Goal: Complete application form

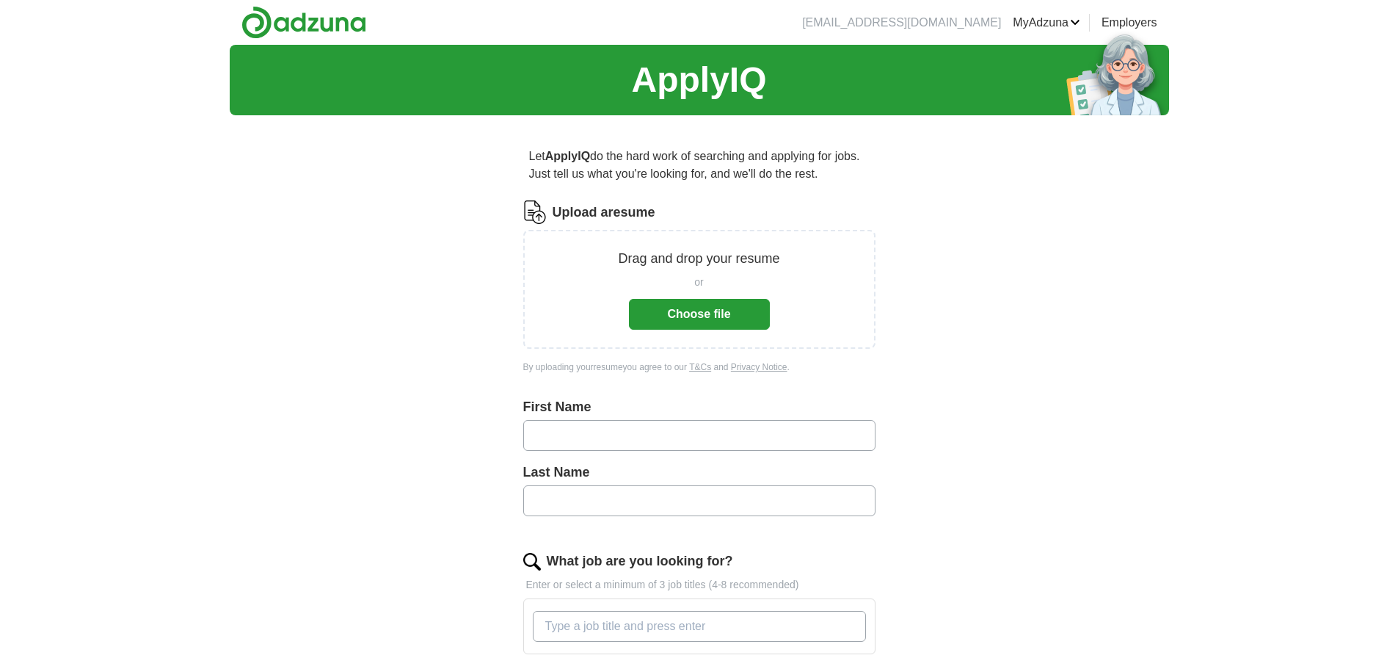
click at [717, 319] on button "Choose file" at bounding box center [699, 314] width 141 height 31
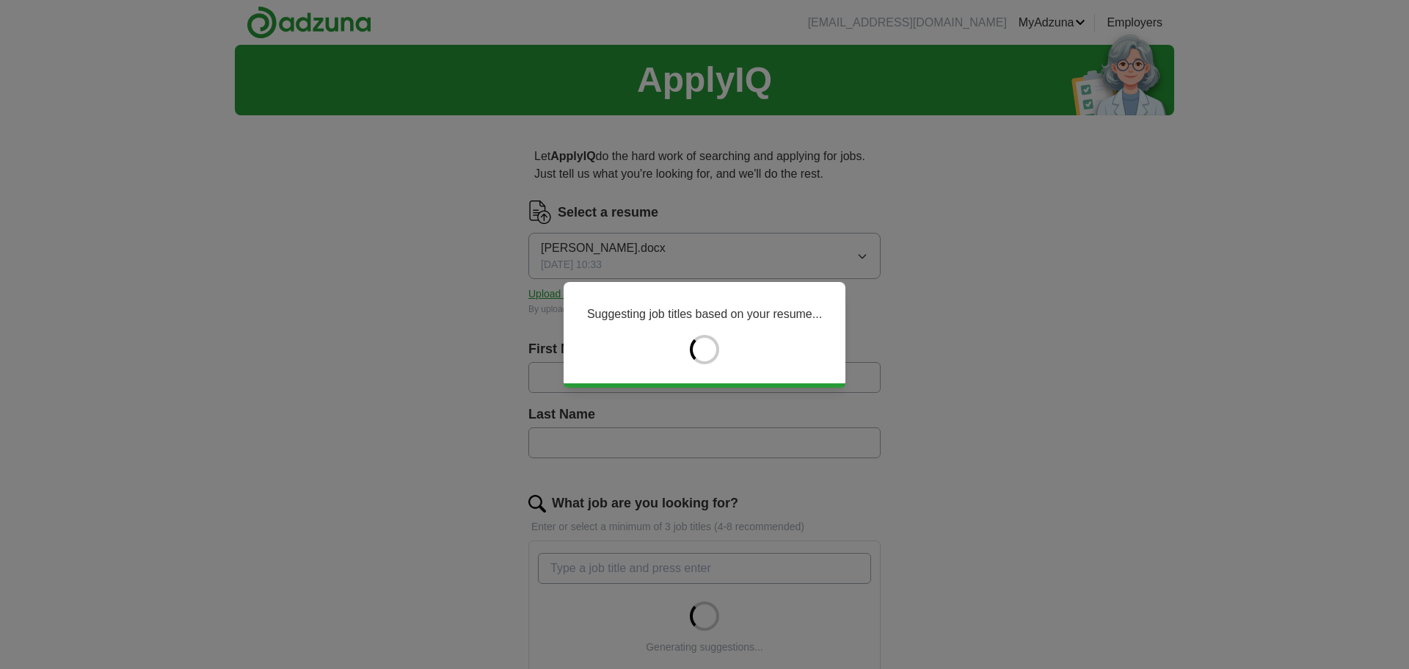
type input "******"
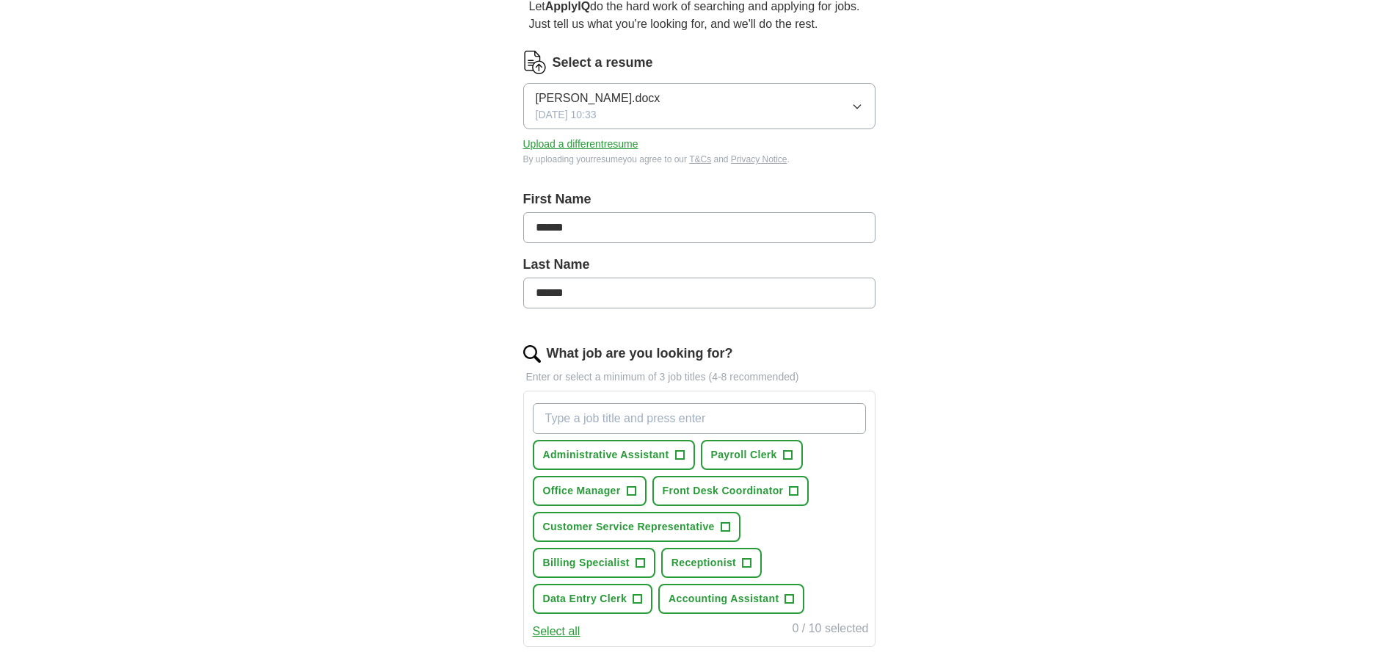
scroll to position [220, 0]
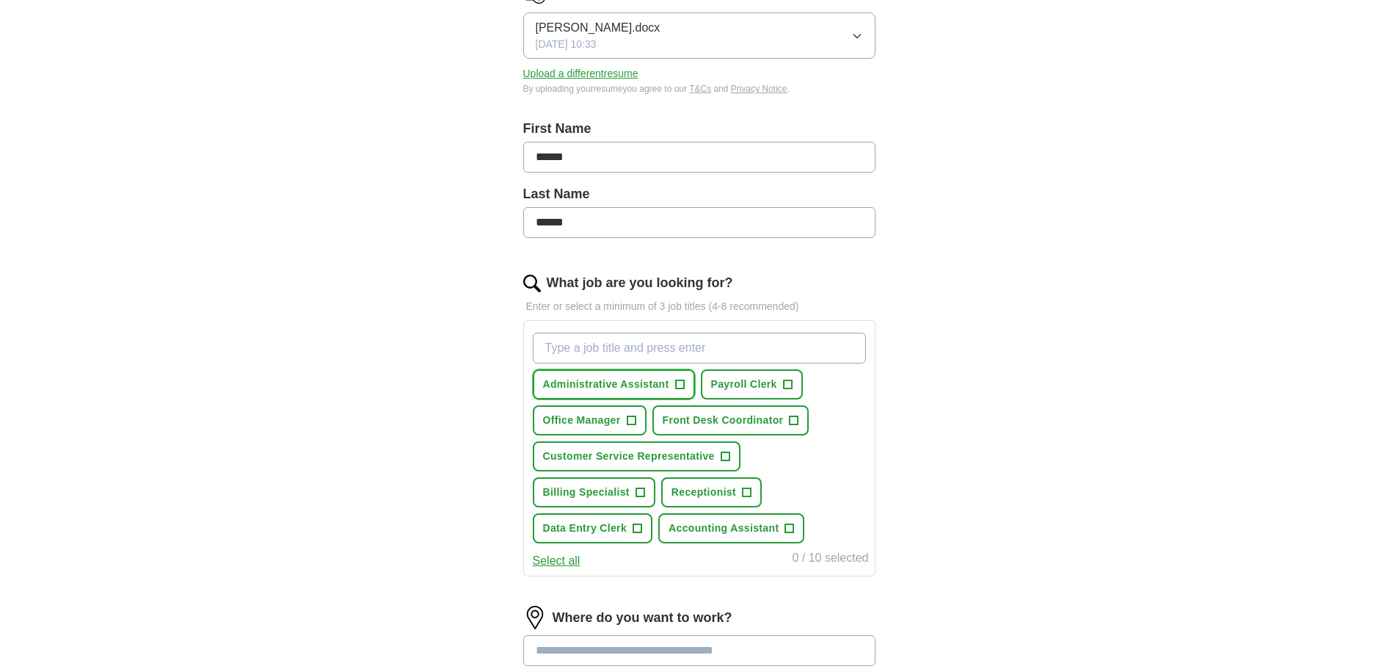
click at [677, 379] on span "+" at bounding box center [679, 385] width 9 height 12
click at [796, 380] on button "Payroll Clerk +" at bounding box center [752, 384] width 102 height 30
click at [751, 492] on span "+" at bounding box center [747, 492] width 10 height 10
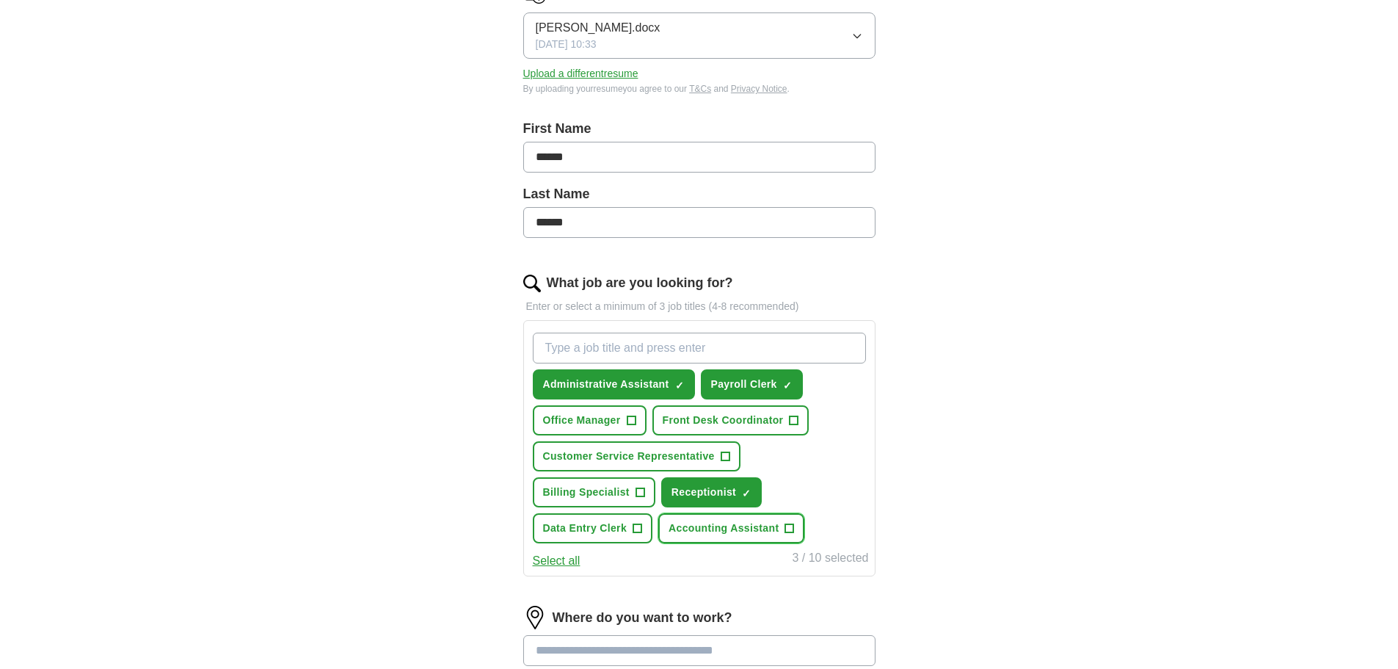
click at [789, 528] on span "+" at bounding box center [789, 529] width 9 height 12
click at [793, 427] on button "Front Desk Coordinator +" at bounding box center [730, 420] width 157 height 30
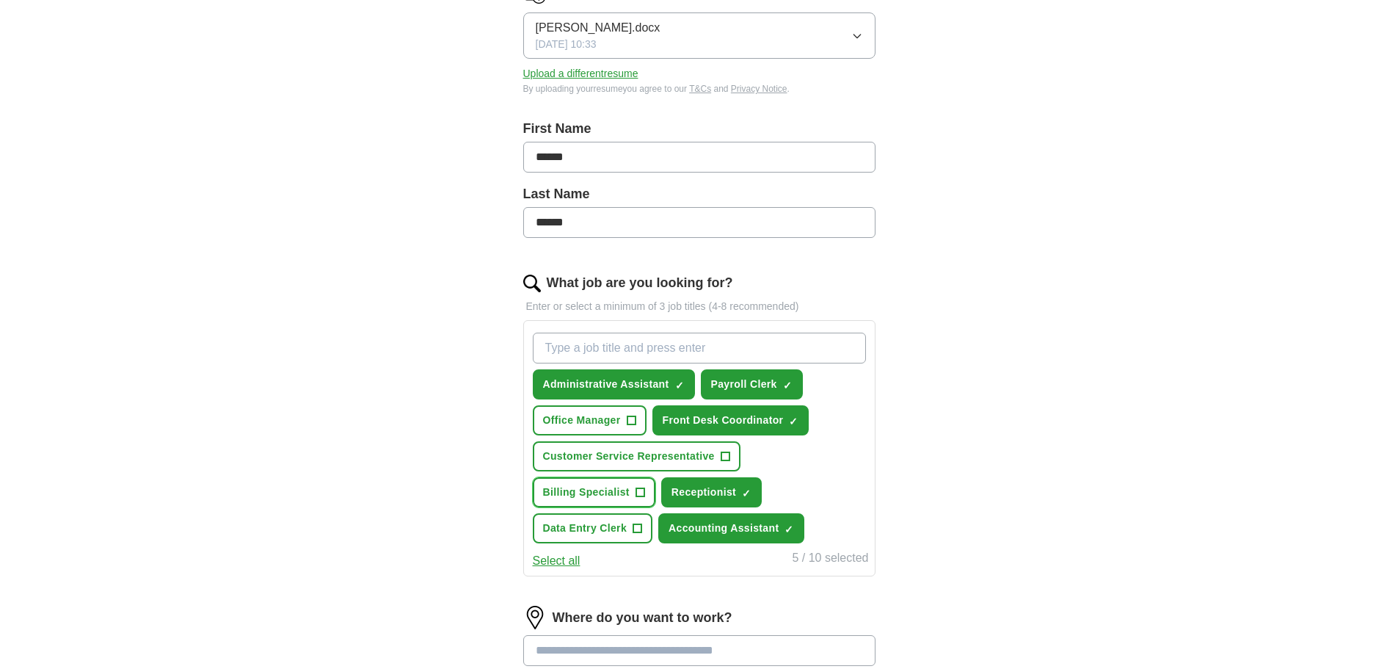
click at [641, 488] on span "+" at bounding box center [640, 493] width 9 height 12
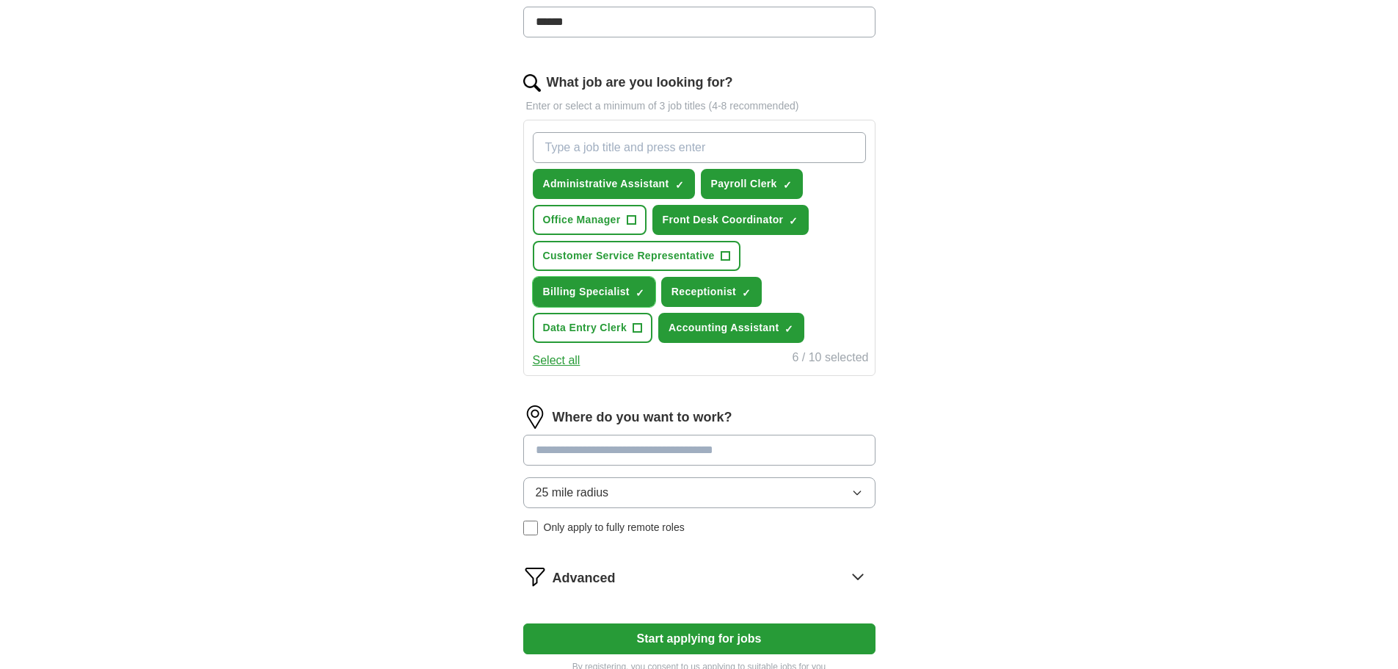
scroll to position [440, 0]
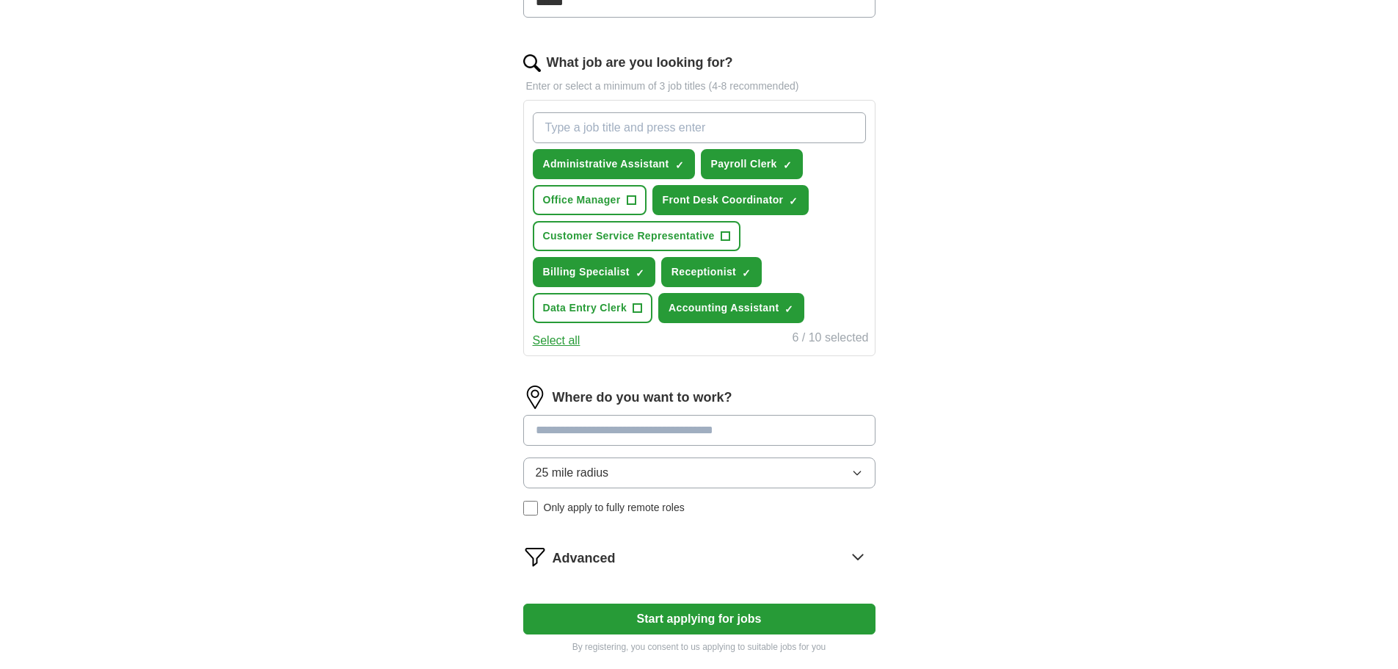
click at [807, 438] on input at bounding box center [699, 430] width 352 height 31
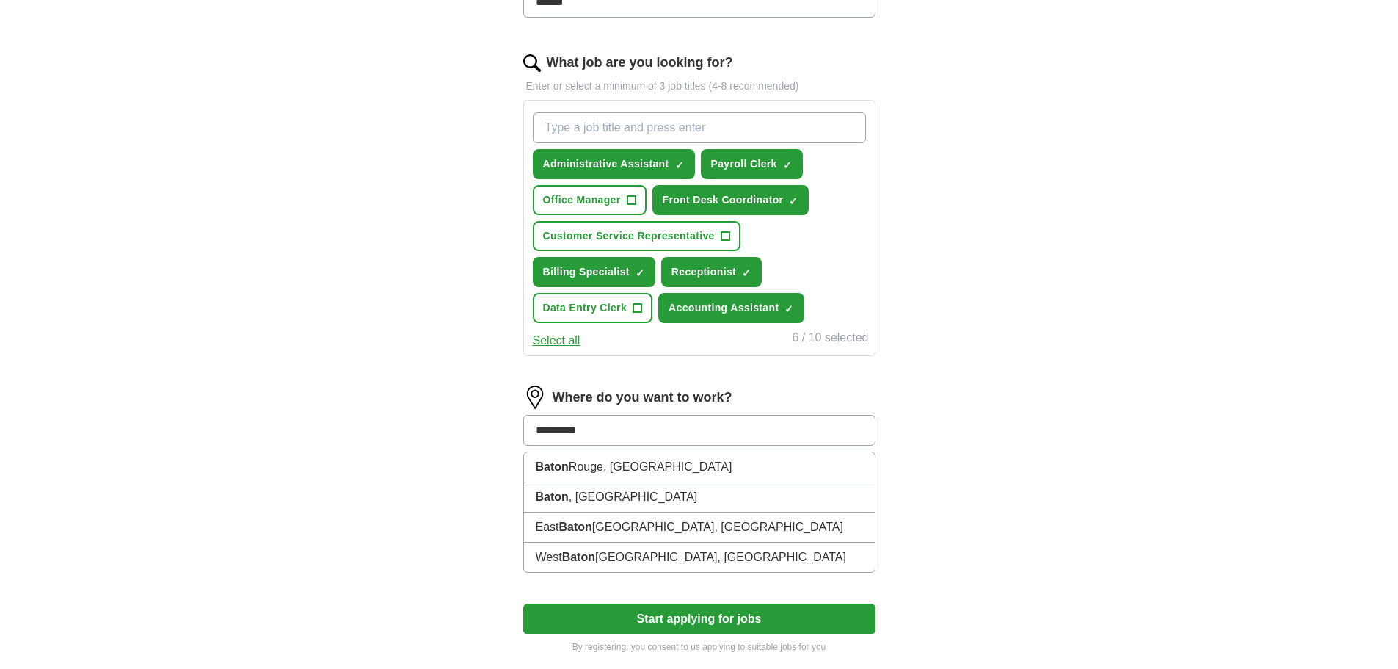
type input "**********"
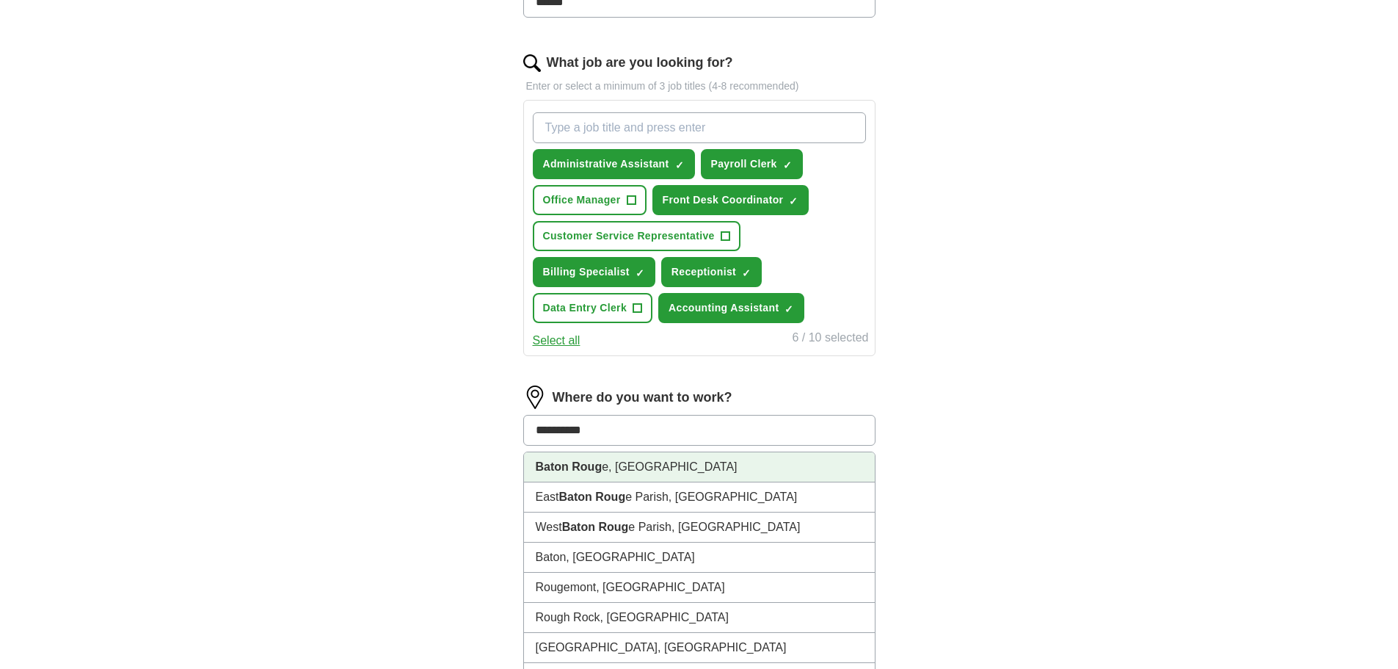
click at [622, 470] on li "[PERSON_NAME] e, LA" at bounding box center [699, 467] width 351 height 30
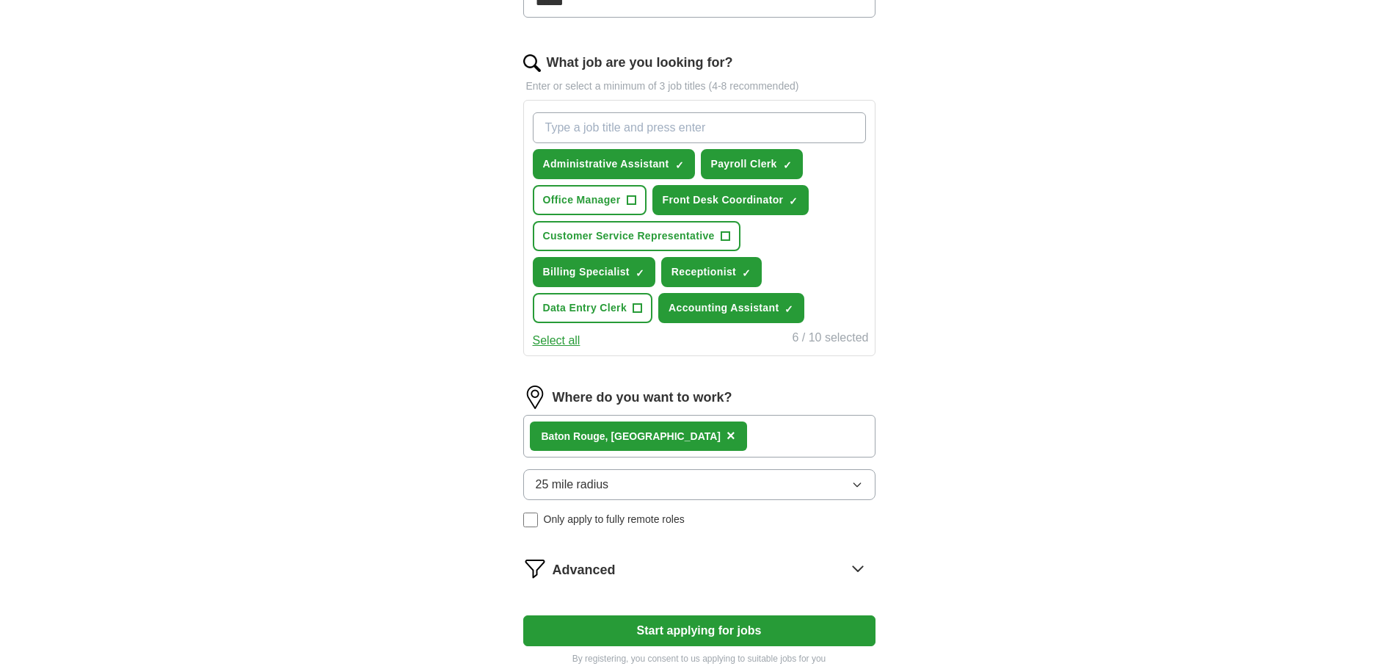
click at [861, 483] on icon "button" at bounding box center [857, 484] width 12 height 12
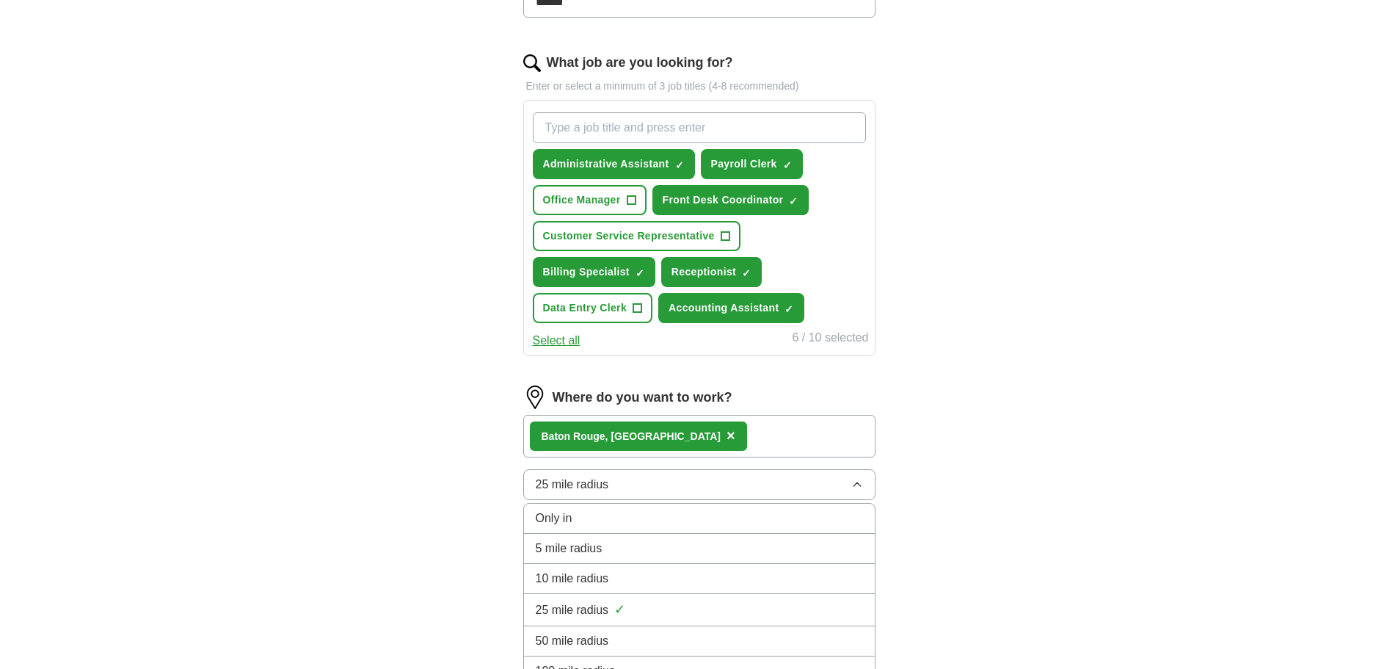
click at [653, 644] on div "50 mile radius" at bounding box center [699, 641] width 327 height 18
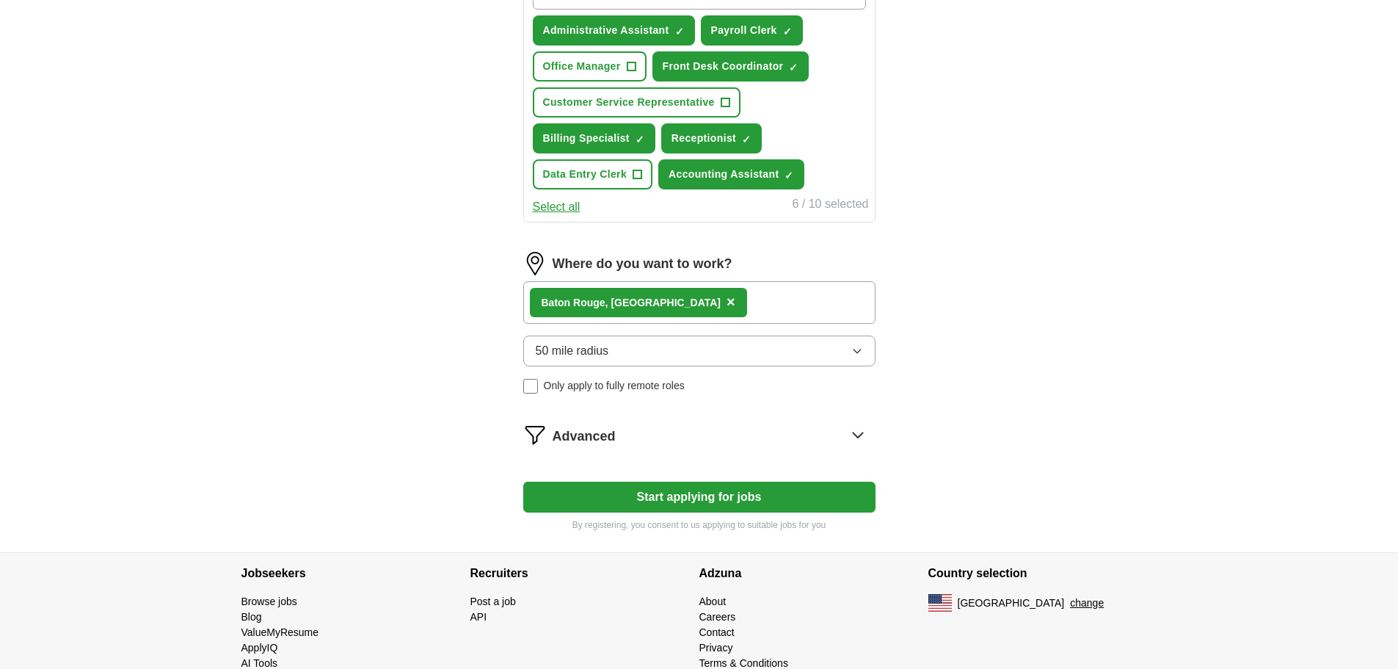
scroll to position [587, 0]
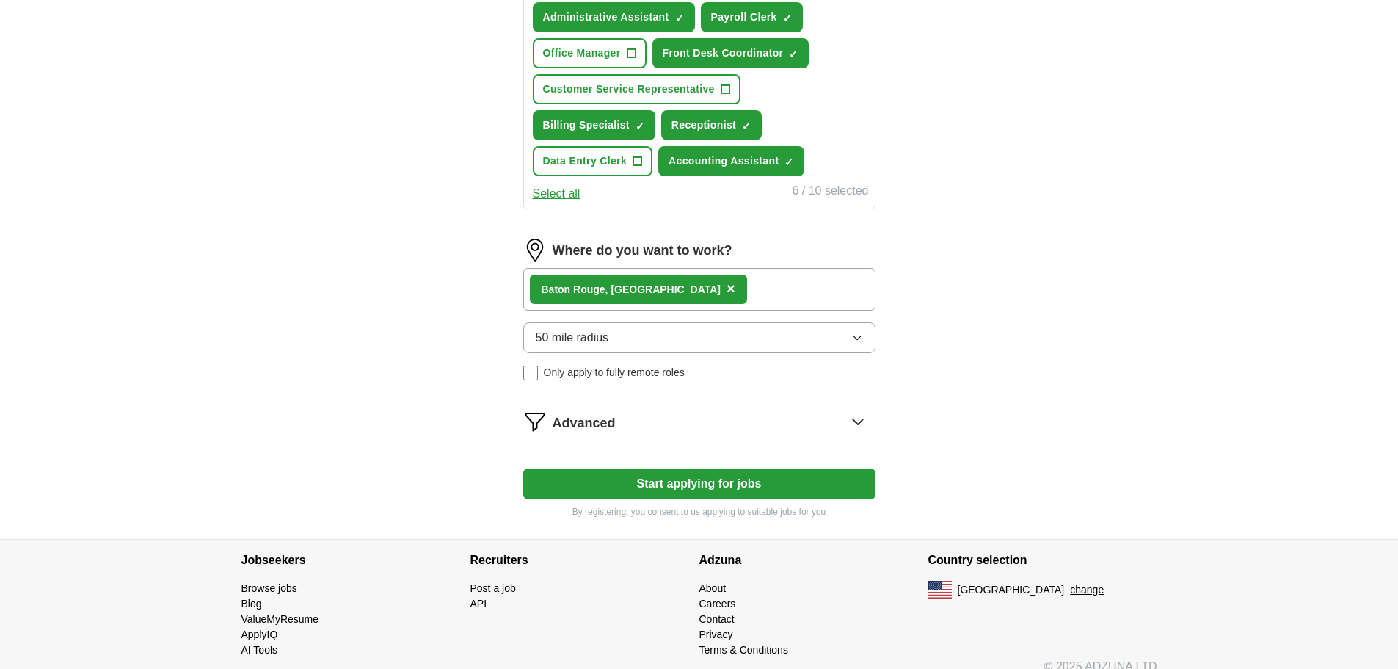
click at [859, 419] on icon at bounding box center [857, 421] width 23 height 23
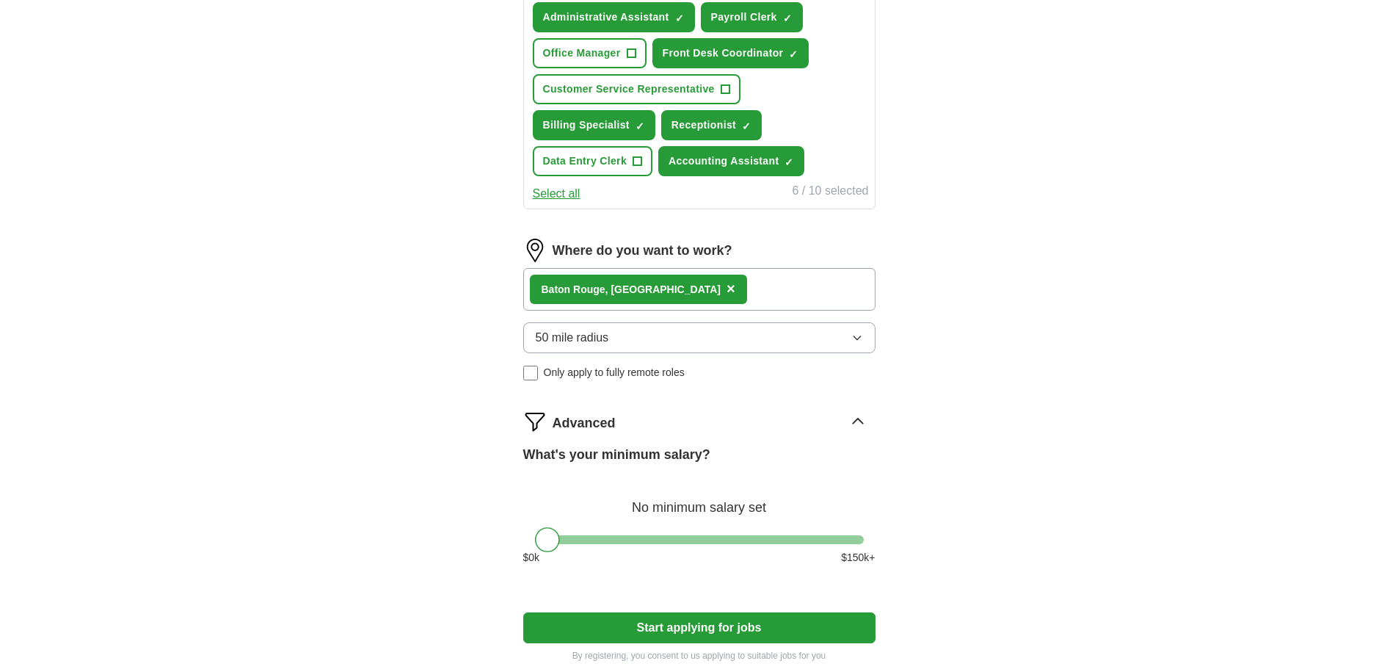
scroll to position [660, 0]
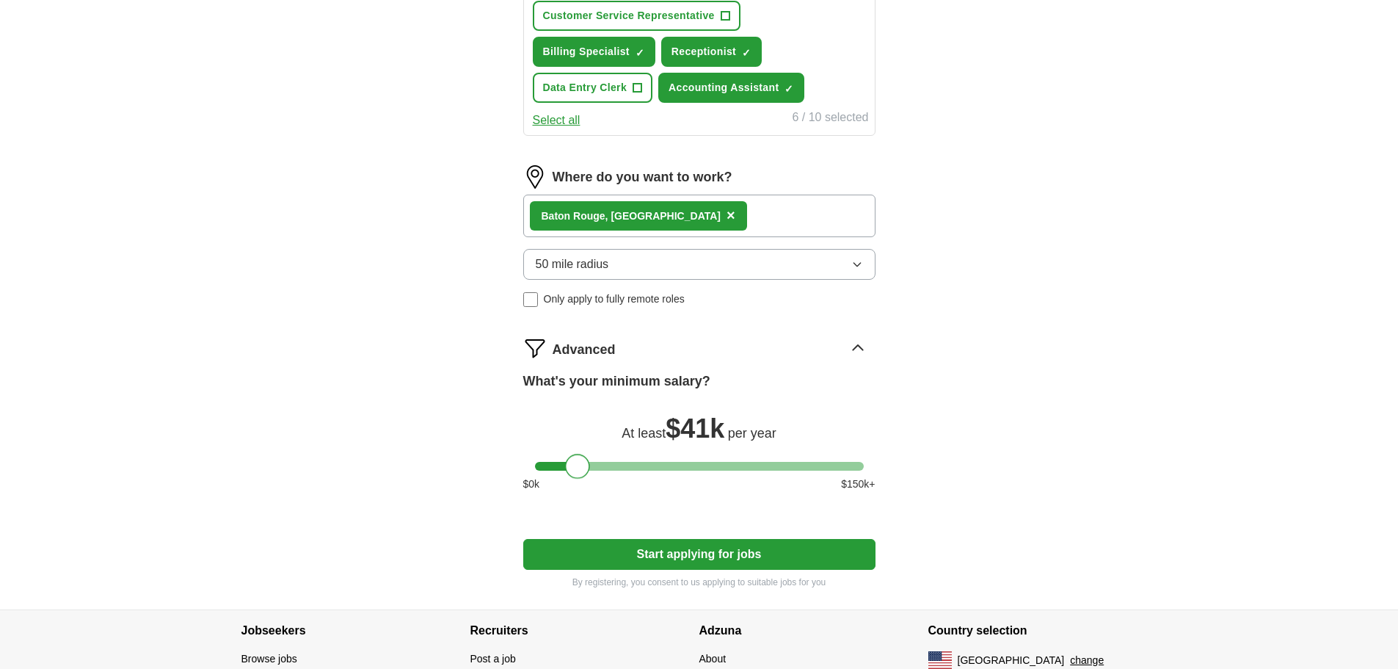
drag, startPoint x: 550, startPoint y: 465, endPoint x: 580, endPoint y: 472, distance: 30.3
click at [580, 472] on div at bounding box center [577, 466] width 25 height 25
click at [565, 467] on div at bounding box center [577, 466] width 25 height 25
click at [566, 467] on div at bounding box center [577, 466] width 25 height 25
click at [569, 469] on div at bounding box center [574, 466] width 25 height 25
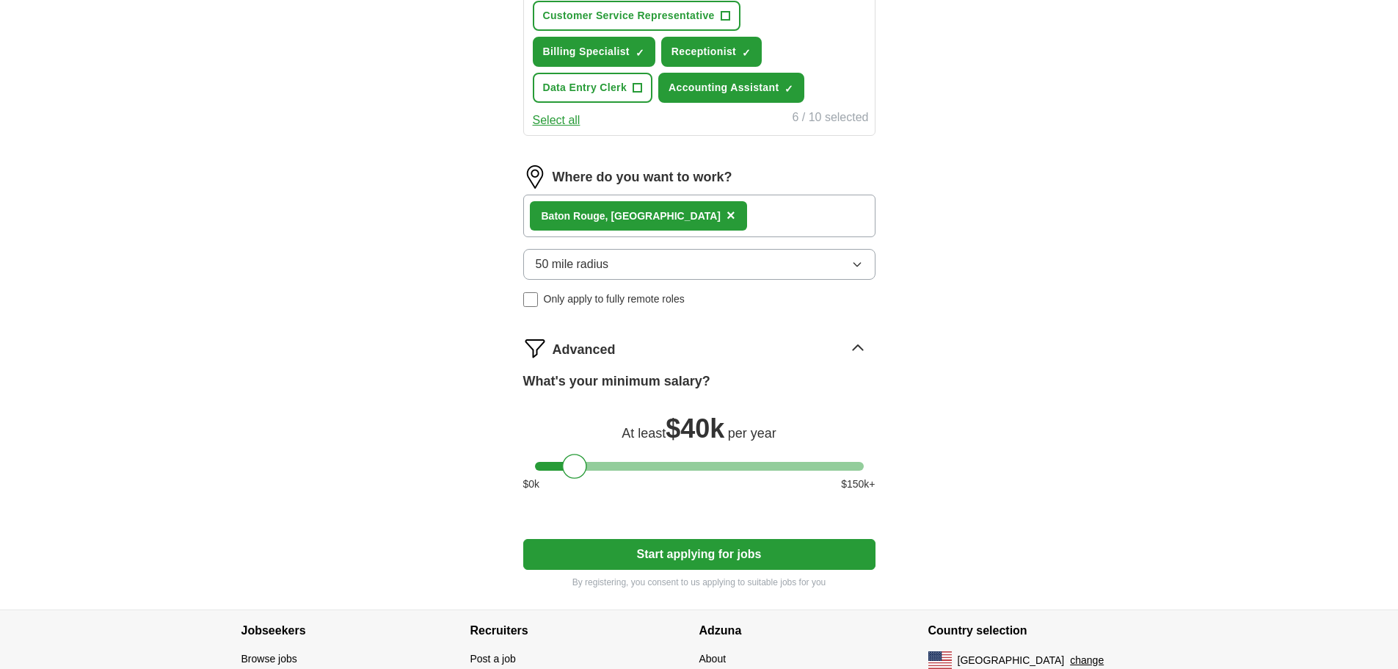
click at [703, 545] on button "Start applying for jobs" at bounding box center [699, 554] width 352 height 31
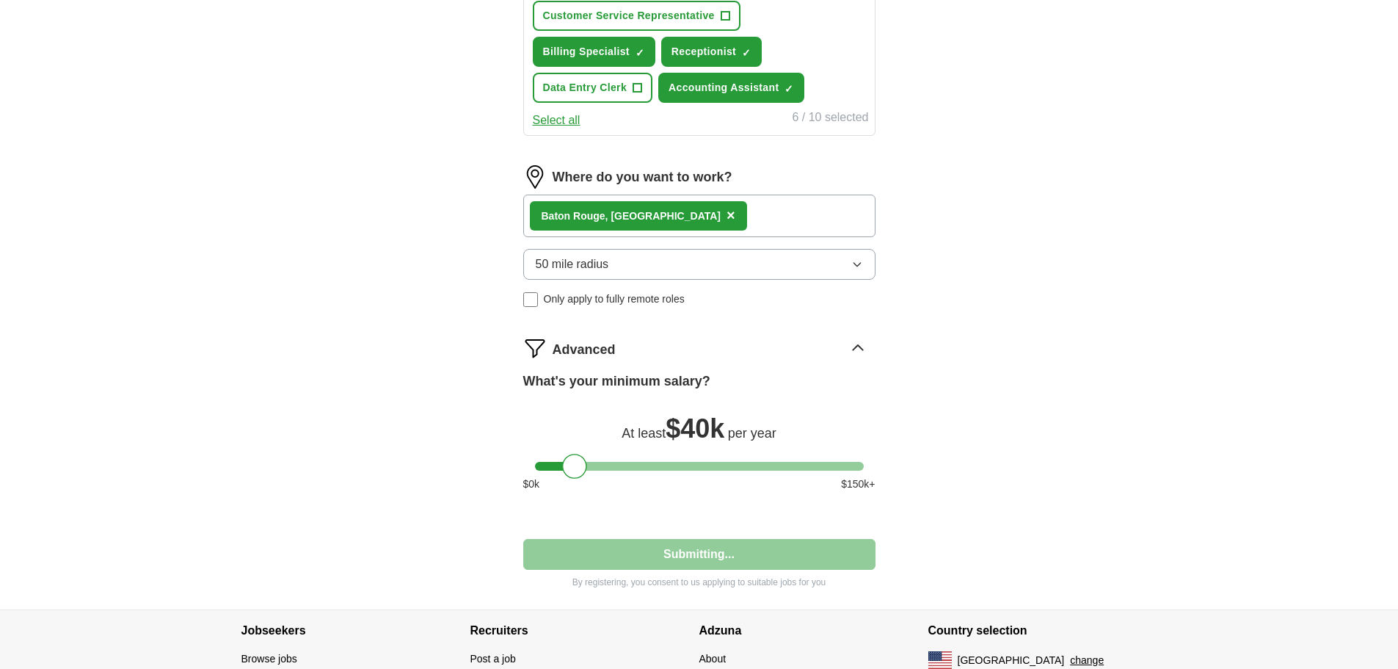
select select "**"
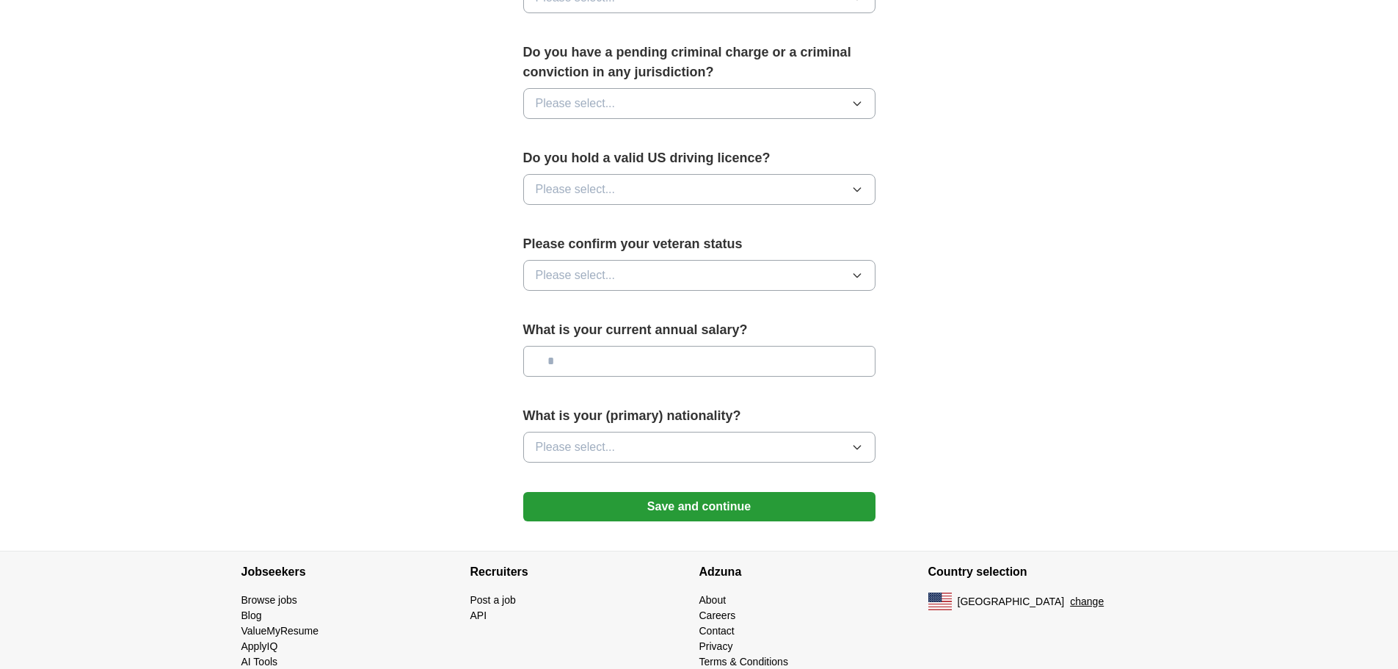
scroll to position [841, 0]
